Goal: Task Accomplishment & Management: Use online tool/utility

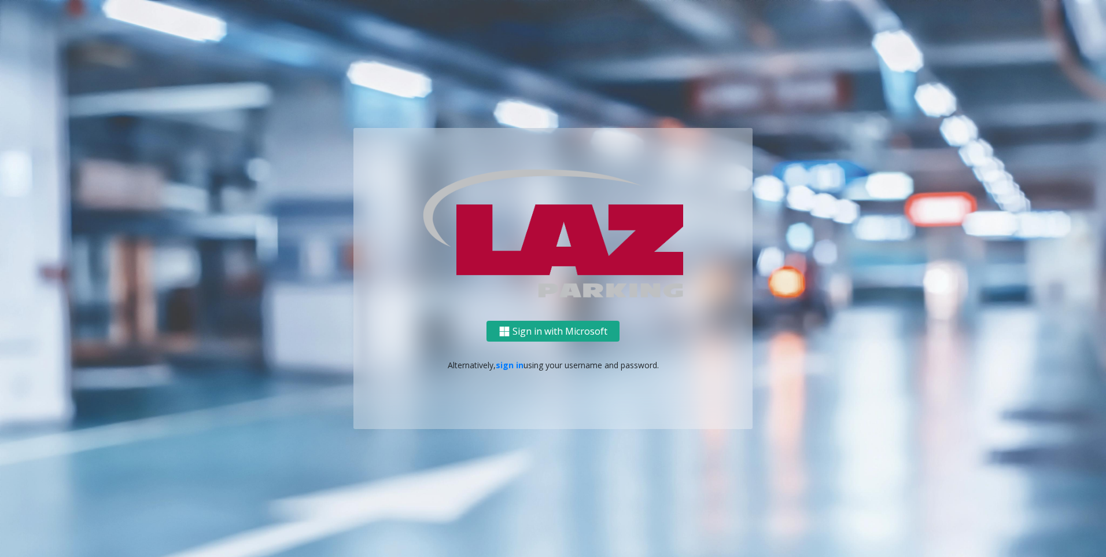
click at [552, 325] on button "Sign in with Microsoft" at bounding box center [553, 330] width 133 height 21
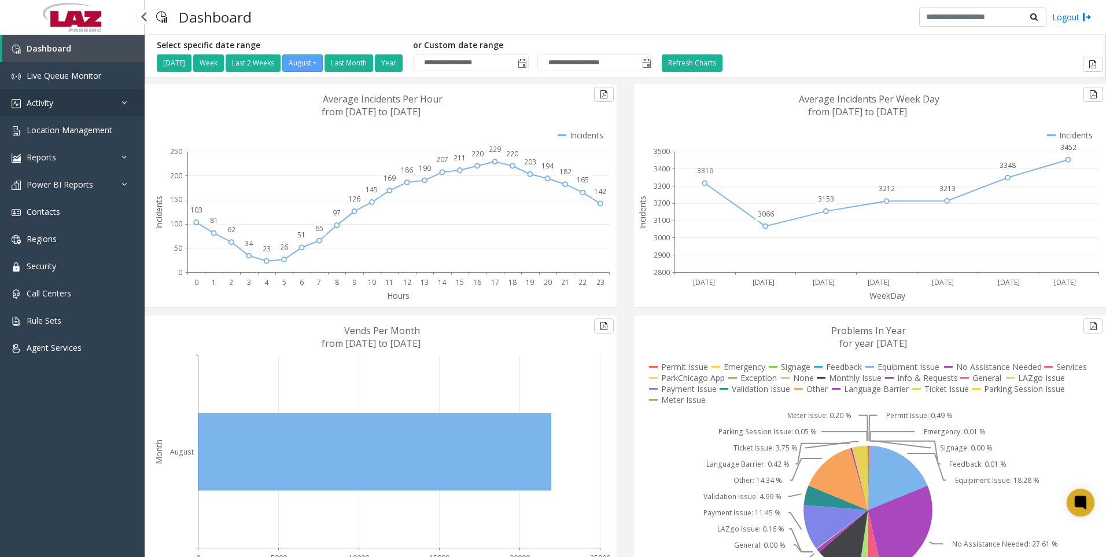
click at [41, 99] on span "Activity" at bounding box center [40, 102] width 27 height 11
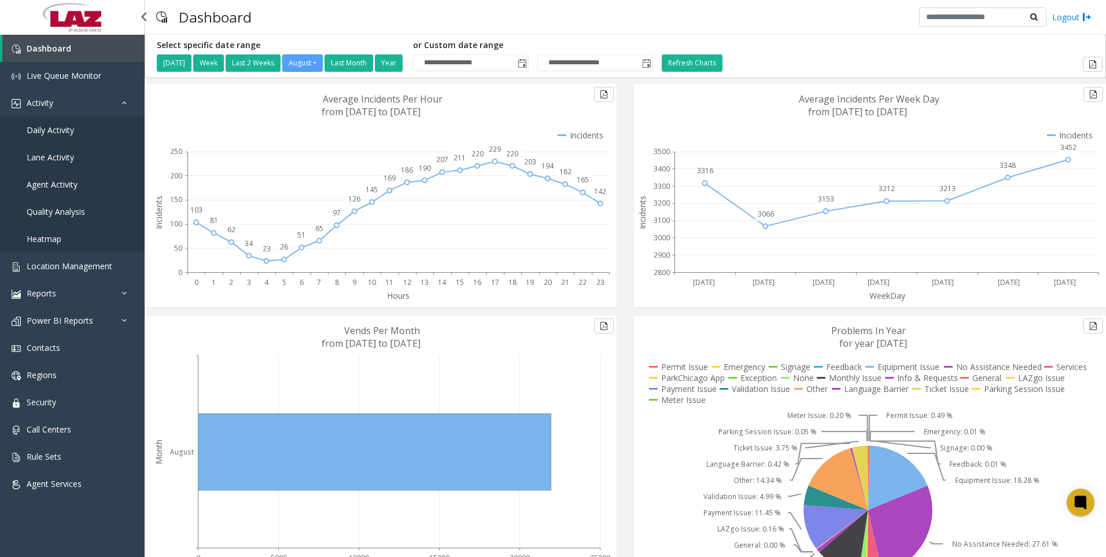
click at [39, 127] on span "Daily Activity" at bounding box center [50, 129] width 47 height 11
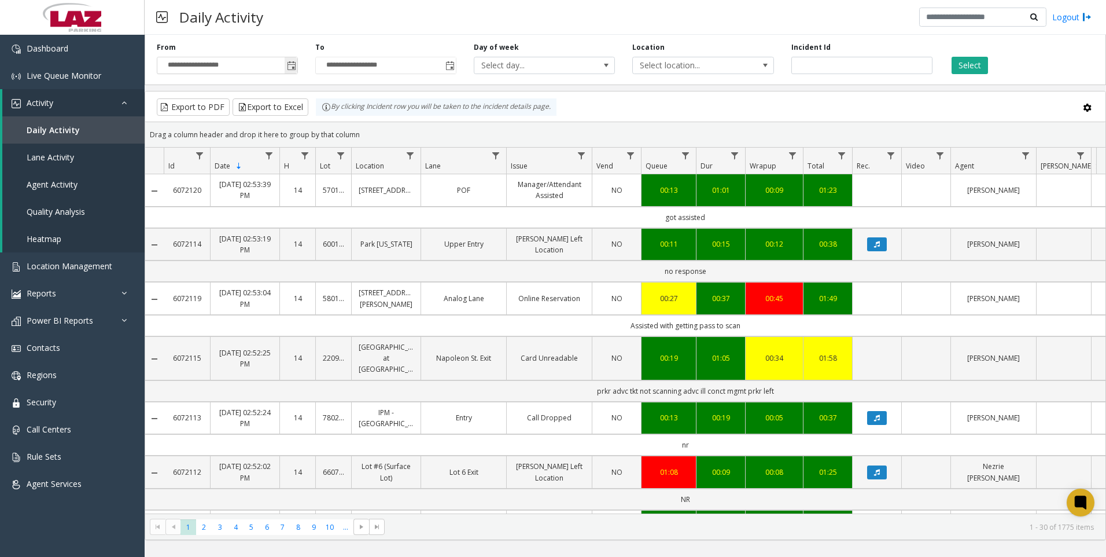
click at [291, 65] on span "Toggle popup" at bounding box center [291, 65] width 9 height 9
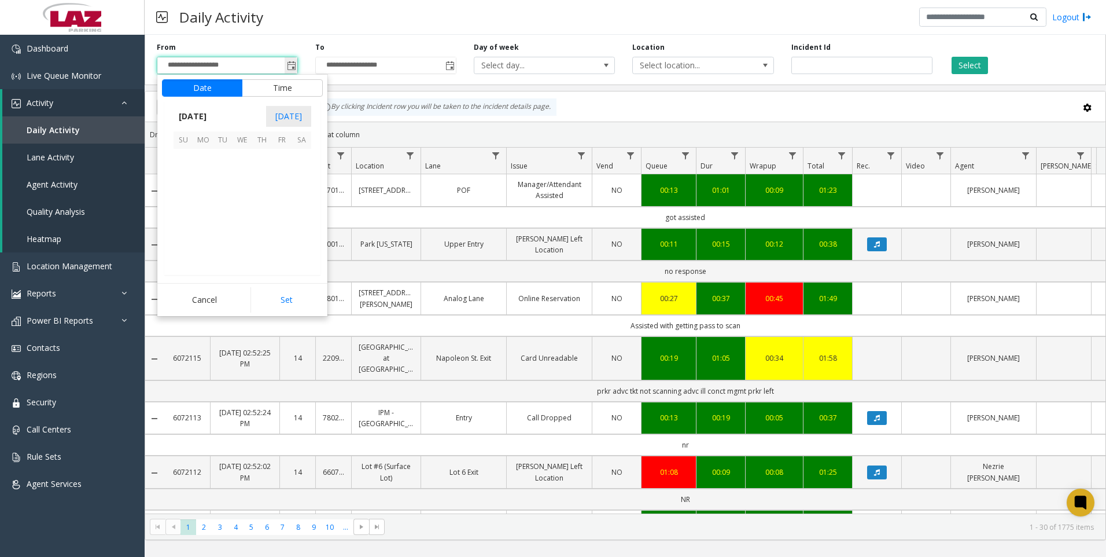
scroll to position [207483, 0]
click at [288, 87] on button "Time" at bounding box center [282, 87] width 81 height 17
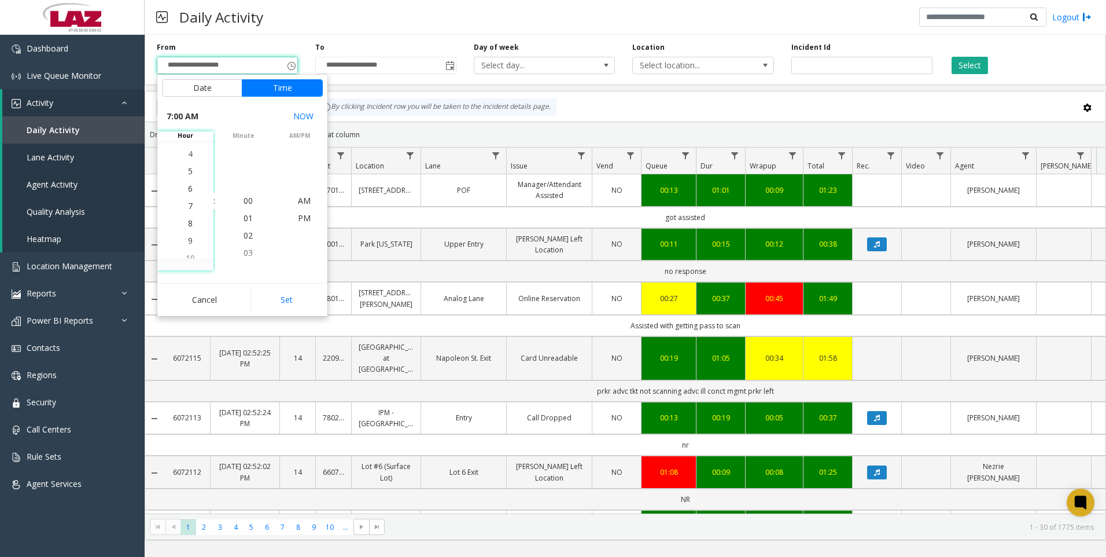
scroll to position [121, 0]
click at [189, 201] on li "7" at bounding box center [190, 200] width 40 height 17
click at [244, 183] on span "30" at bounding box center [248, 183] width 9 height 11
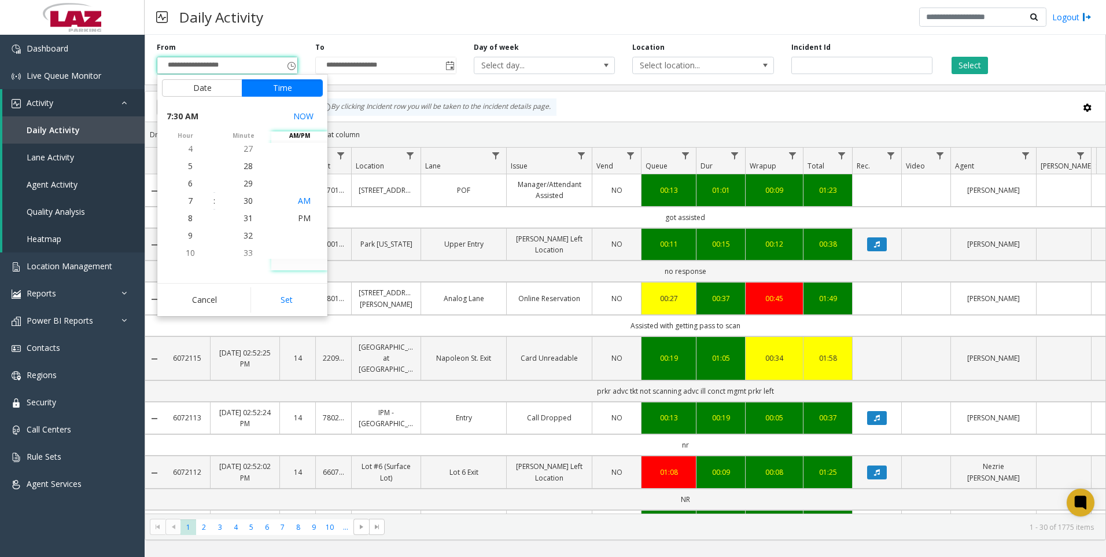
click at [300, 198] on span "AM" at bounding box center [304, 200] width 13 height 11
click at [293, 296] on button "Set" at bounding box center [286, 299] width 73 height 25
type input "**********"
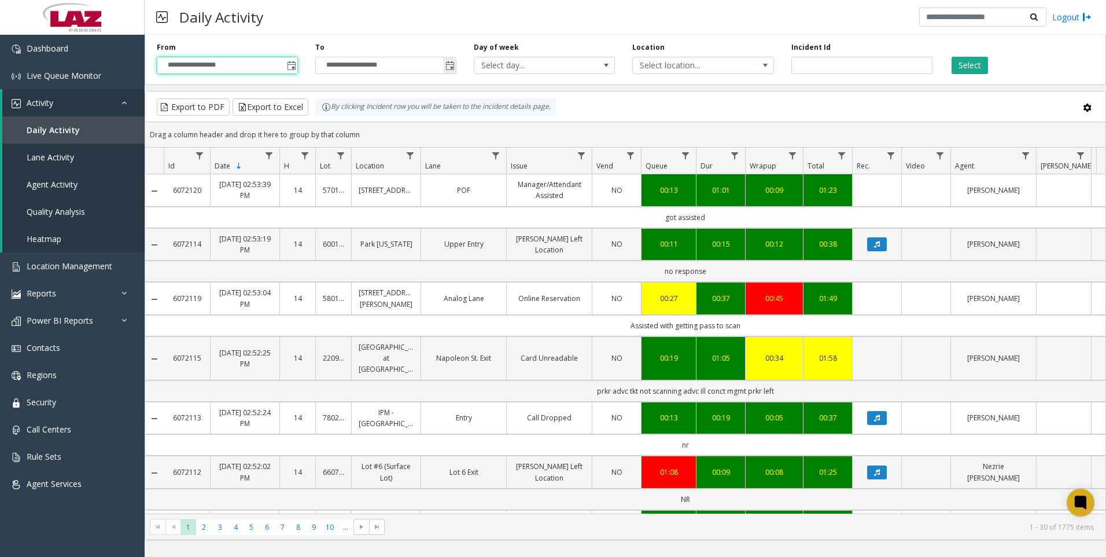
click at [449, 64] on span "Toggle popup" at bounding box center [449, 65] width 9 height 9
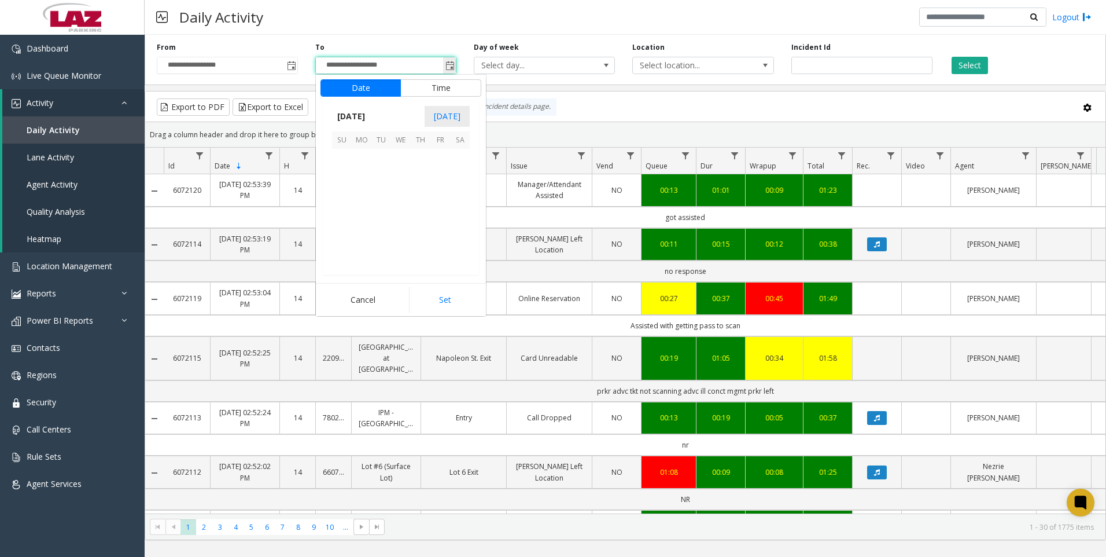
scroll to position [17, 0]
click at [449, 86] on button "Time" at bounding box center [440, 87] width 81 height 17
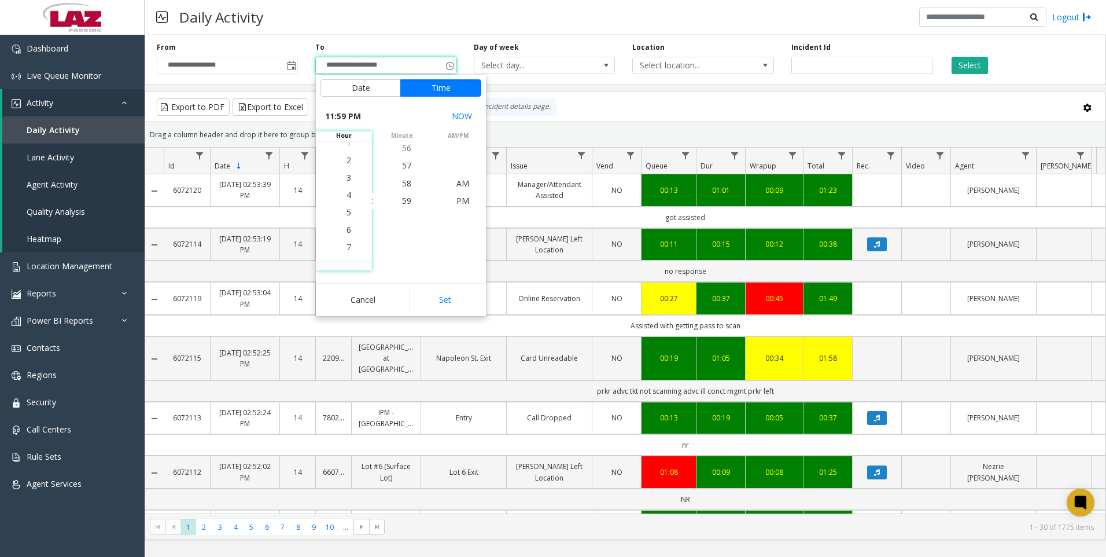
scroll to position [278, 0]
click at [347, 182] on span "3" at bounding box center [349, 183] width 5 height 11
click at [403, 201] on span "00" at bounding box center [406, 200] width 9 height 11
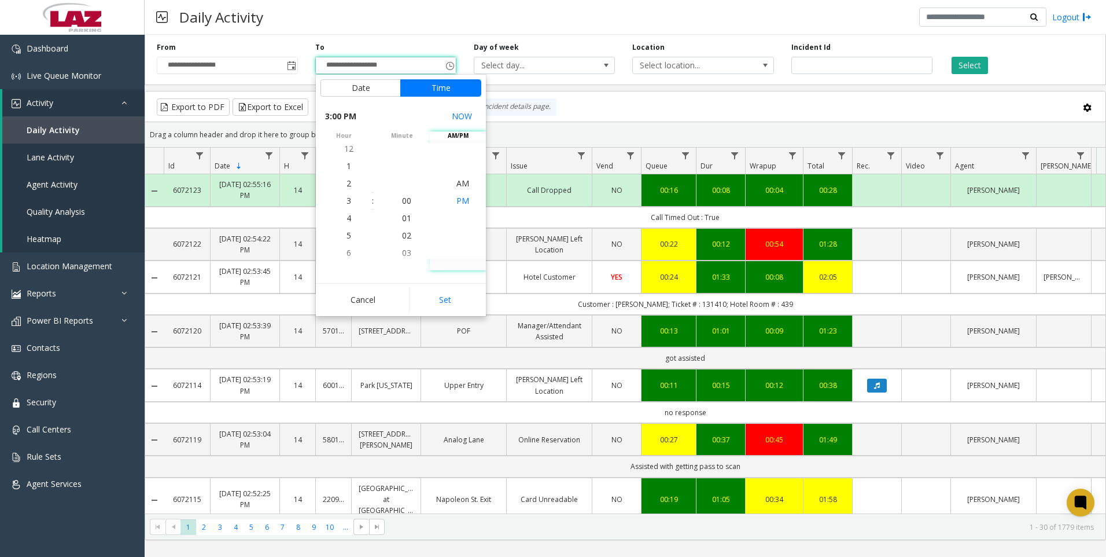
click at [459, 199] on span "PM" at bounding box center [462, 200] width 13 height 11
click at [449, 296] on button "Set" at bounding box center [445, 299] width 73 height 25
type input "**********"
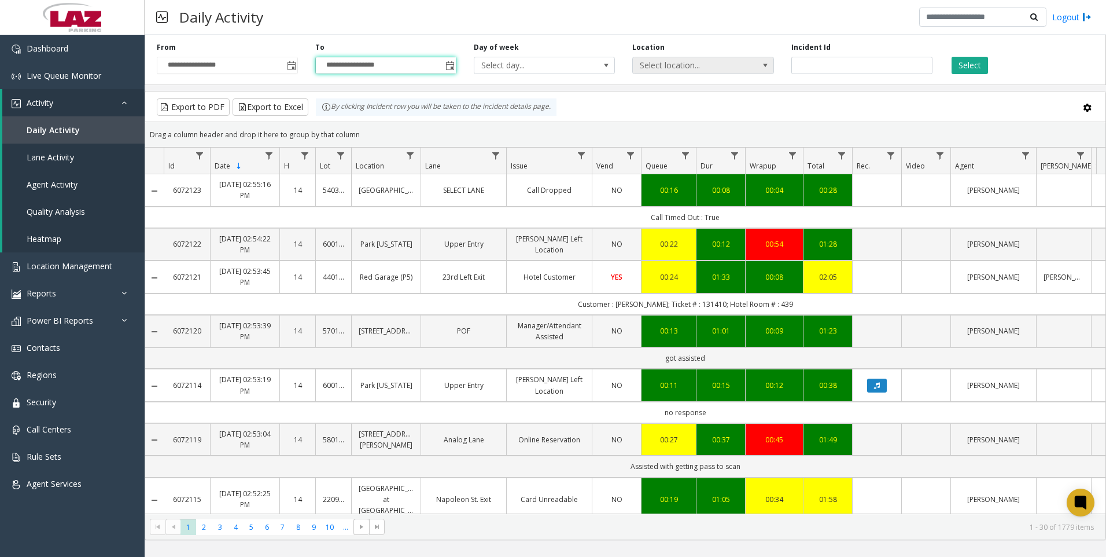
click at [703, 60] on app-root "**********" at bounding box center [553, 278] width 1106 height 557
click at [703, 64] on span "Select location..." at bounding box center [689, 65] width 112 height 16
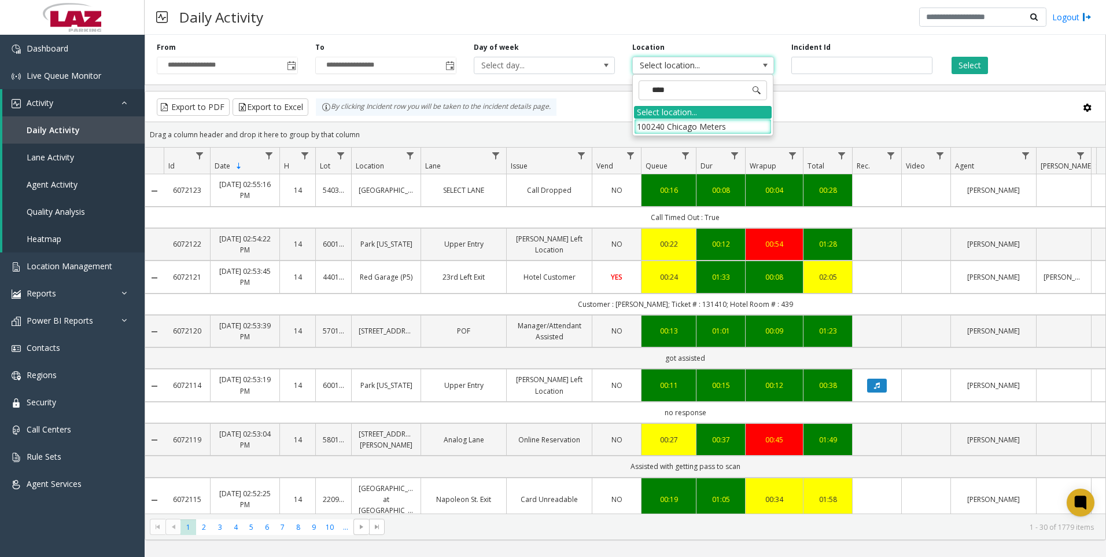
type input "*****"
click at [655, 128] on li "100240 Chicago Meters" at bounding box center [703, 127] width 138 height 16
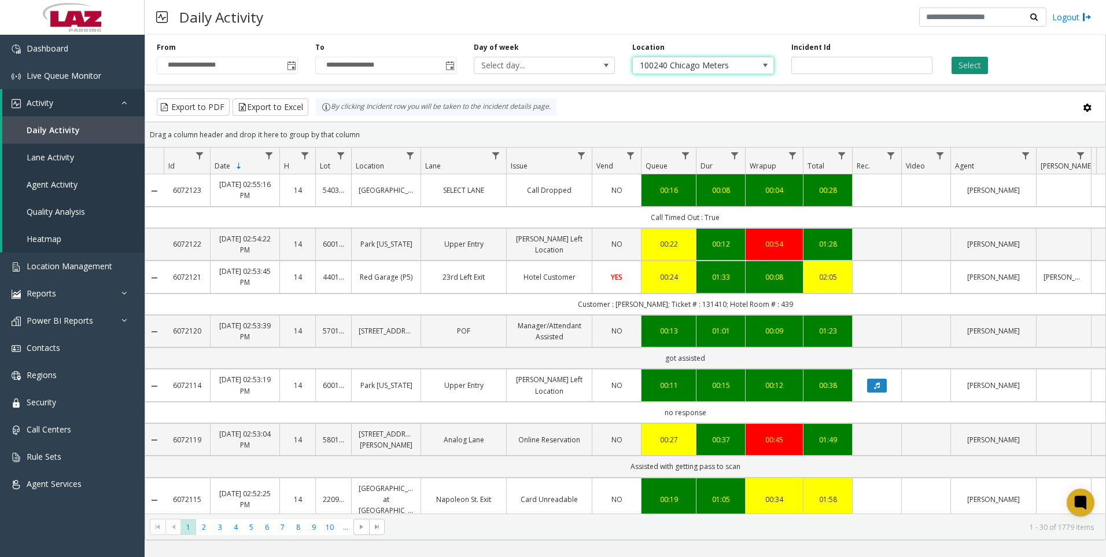
click at [975, 62] on button "Select" at bounding box center [970, 65] width 36 height 17
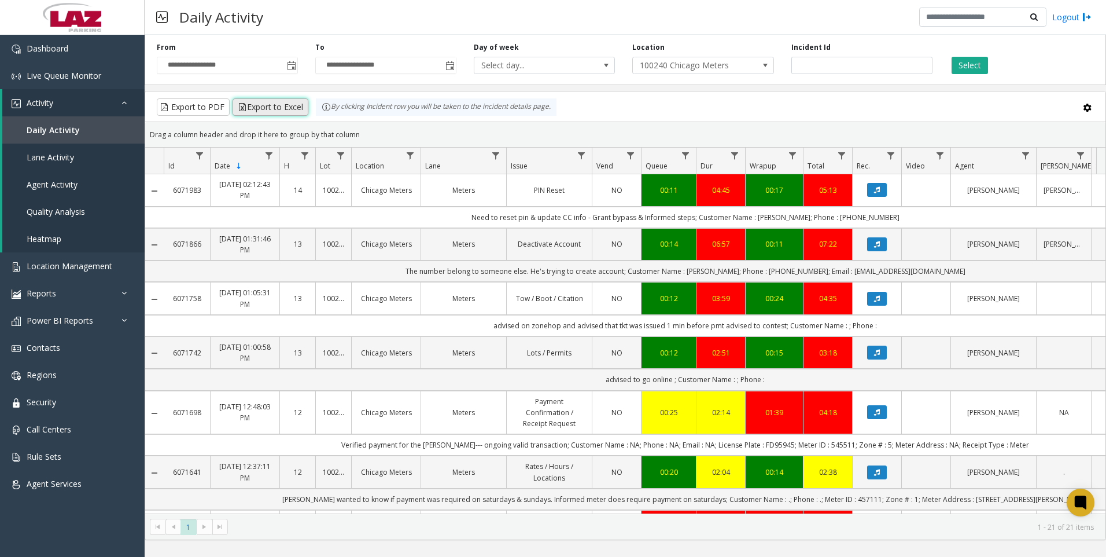
click at [274, 105] on button "Export to Excel" at bounding box center [271, 106] width 76 height 17
